Goal: Task Accomplishment & Management: Use online tool/utility

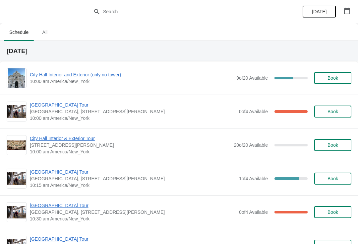
click at [336, 176] on span "Book" at bounding box center [332, 178] width 11 height 5
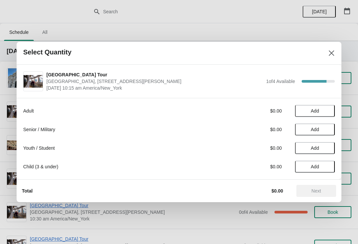
click at [315, 101] on div "Adult $0.00 Add Senior / Military $0.00 Add Youth / Student $0.00 Add Child (3 …" at bounding box center [178, 135] width 311 height 74
click at [316, 109] on span "Add" at bounding box center [315, 110] width 8 height 5
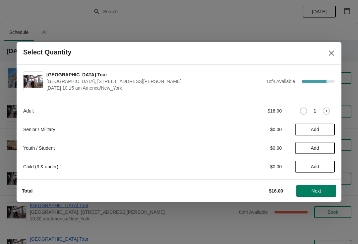
click at [317, 200] on div "Total $16.00 Next" at bounding box center [179, 190] width 325 height 23
click at [314, 189] on span "Next" at bounding box center [316, 190] width 10 height 5
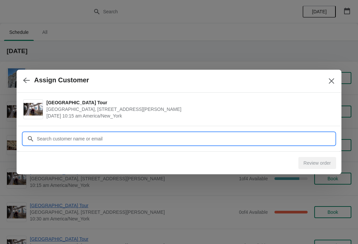
click at [48, 137] on input "Customer" at bounding box center [185, 139] width 298 height 12
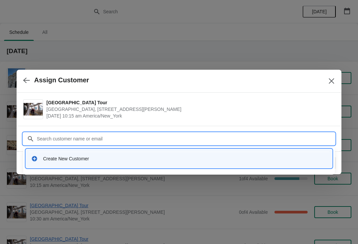
click at [35, 155] on icon at bounding box center [34, 158] width 7 height 7
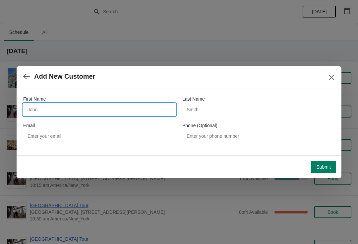
click at [51, 111] on input "First Name" at bounding box center [99, 109] width 152 height 12
type input "Yodai"
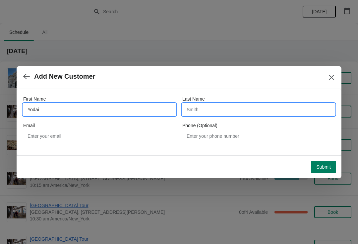
click at [237, 111] on input "Last Name" at bounding box center [258, 109] width 152 height 12
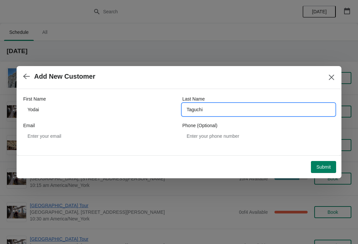
type input "Taguchi"
click at [330, 168] on span "Submit" at bounding box center [323, 166] width 15 height 5
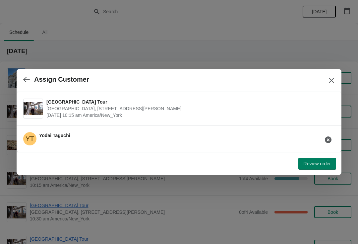
click at [301, 146] on div "YT Yodai Taguchi" at bounding box center [179, 138] width 325 height 27
click at [308, 165] on span "Review order" at bounding box center [316, 163] width 27 height 5
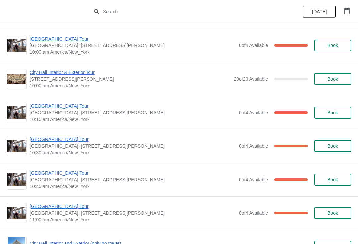
scroll to position [76, 0]
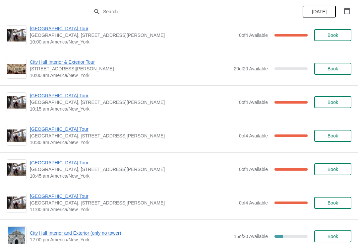
click at [36, 97] on span "[GEOGRAPHIC_DATA] Tour" at bounding box center [133, 95] width 206 height 7
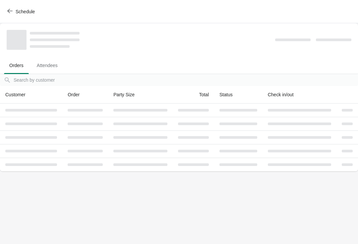
scroll to position [0, 0]
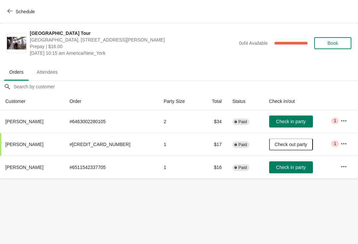
click at [296, 172] on button "Check in party" at bounding box center [291, 167] width 44 height 12
